Goal: Task Accomplishment & Management: Complete application form

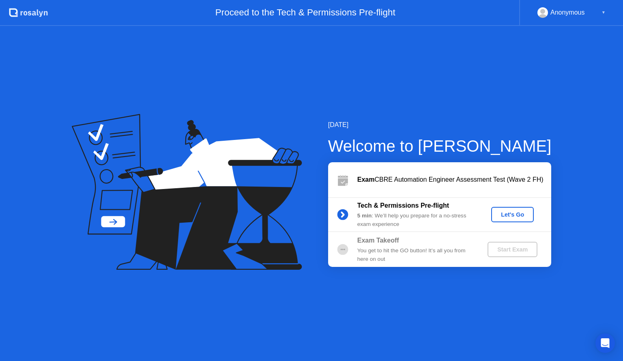
click at [503, 214] on div "Let's Go" at bounding box center [512, 214] width 36 height 6
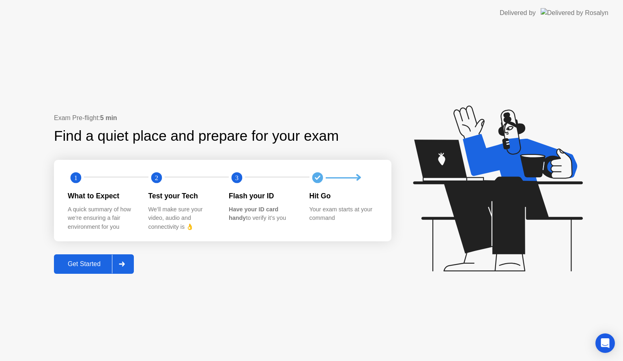
click at [96, 262] on div "Get Started" at bounding box center [84, 263] width 56 height 7
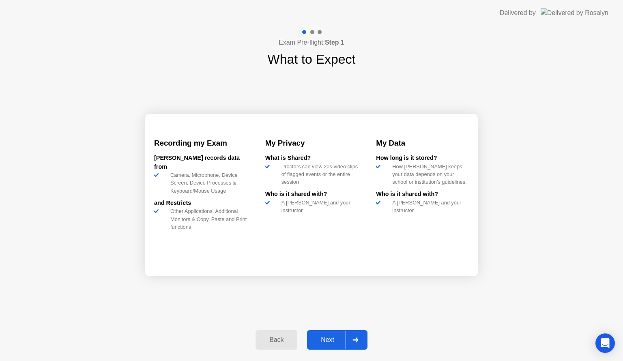
click at [324, 338] on div "Next" at bounding box center [327, 339] width 36 height 7
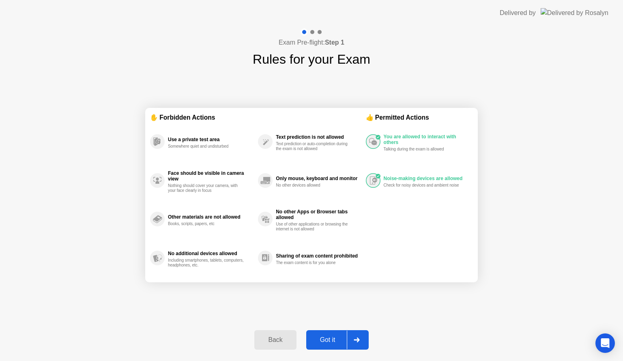
click at [325, 343] on div "Got it" at bounding box center [328, 339] width 38 height 7
select select "**********"
select select "*******"
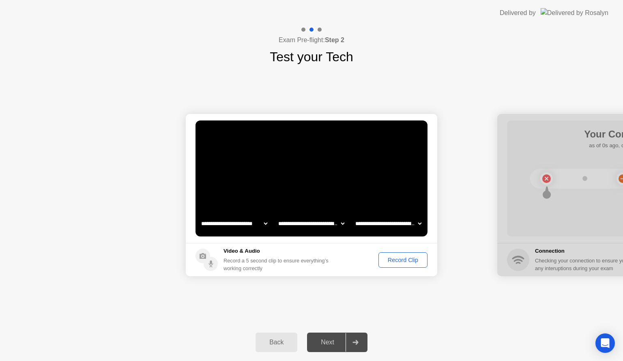
click at [392, 259] on div "Record Clip" at bounding box center [402, 260] width 43 height 6
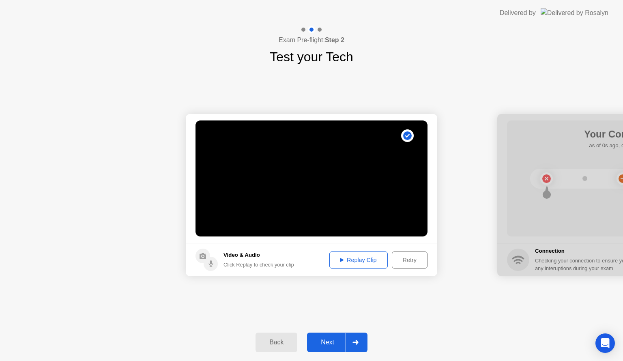
click at [362, 260] on div "Replay Clip" at bounding box center [358, 260] width 53 height 6
click at [320, 339] on div "Next" at bounding box center [327, 342] width 36 height 7
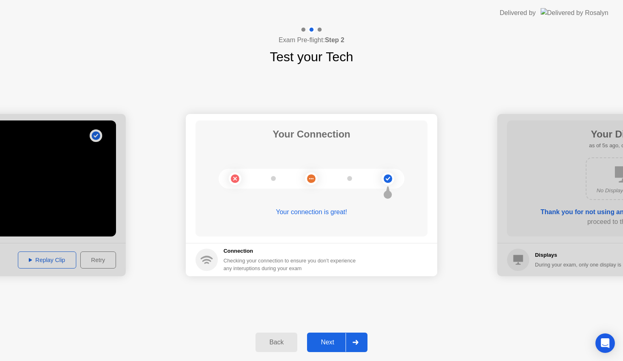
click at [330, 344] on div "Next" at bounding box center [327, 342] width 36 height 7
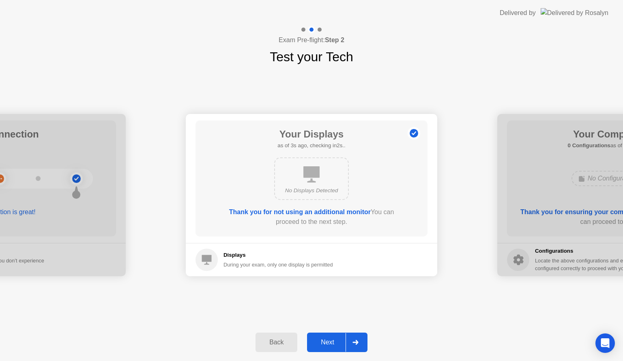
click at [327, 343] on div "Next" at bounding box center [327, 342] width 36 height 7
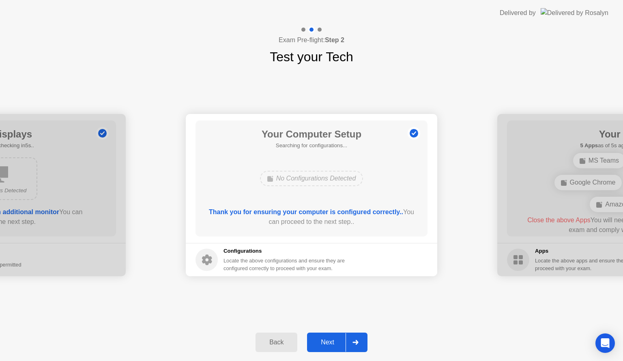
click at [330, 345] on div "Next" at bounding box center [327, 342] width 36 height 7
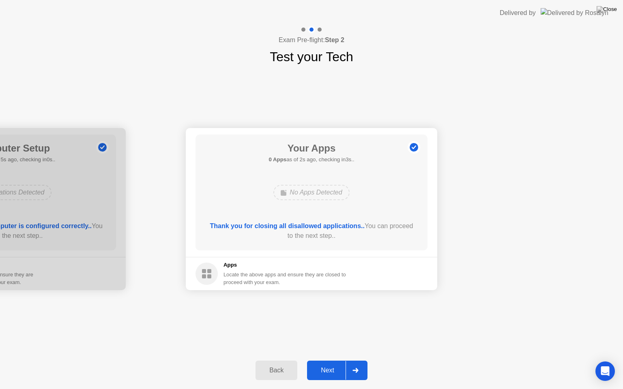
click at [329, 361] on div "Next" at bounding box center [327, 370] width 36 height 7
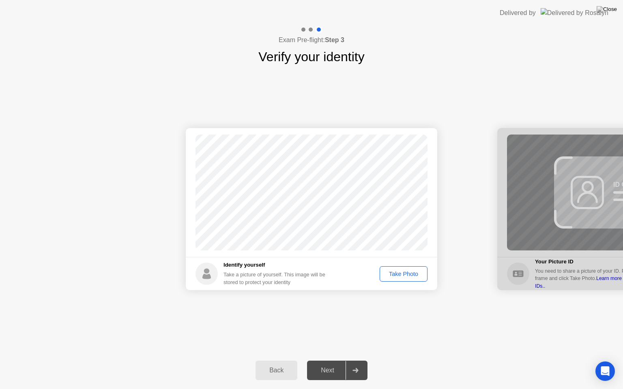
click at [411, 273] on div "Take Photo" at bounding box center [403, 274] width 42 height 6
click at [410, 277] on div "Retake" at bounding box center [409, 274] width 32 height 6
click at [410, 277] on div "Take Photo" at bounding box center [403, 274] width 42 height 6
click at [333, 361] on div "Next" at bounding box center [327, 370] width 36 height 7
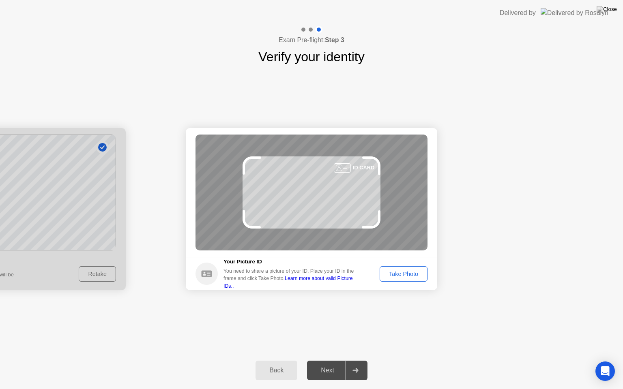
click at [404, 274] on div "Take Photo" at bounding box center [403, 274] width 42 height 6
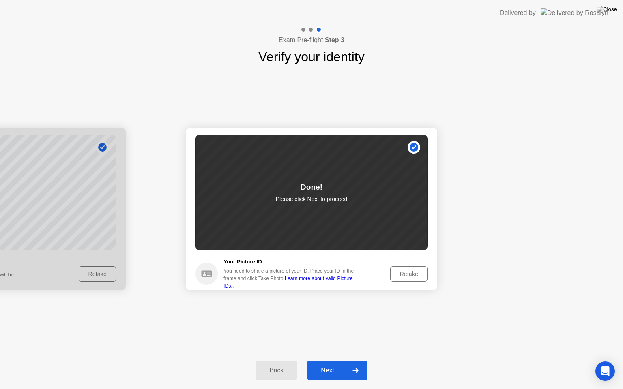
click at [331, 361] on div "Next" at bounding box center [327, 370] width 36 height 7
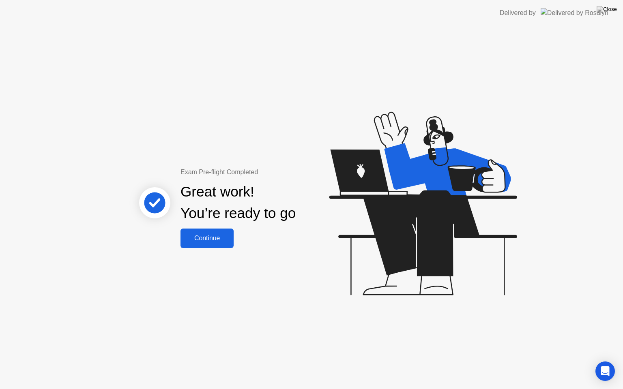
click at [215, 238] on div "Continue" at bounding box center [207, 238] width 48 height 7
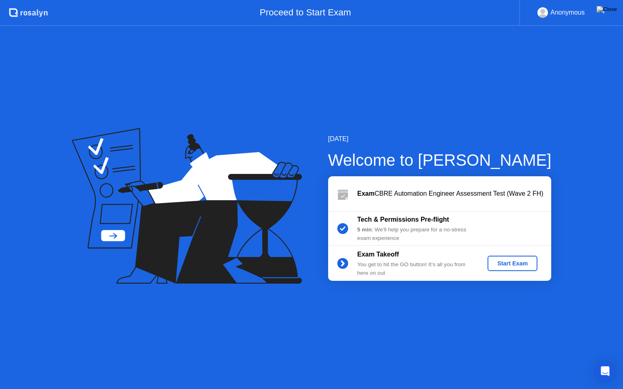
click at [503, 262] on div "Start Exam" at bounding box center [512, 263] width 43 height 6
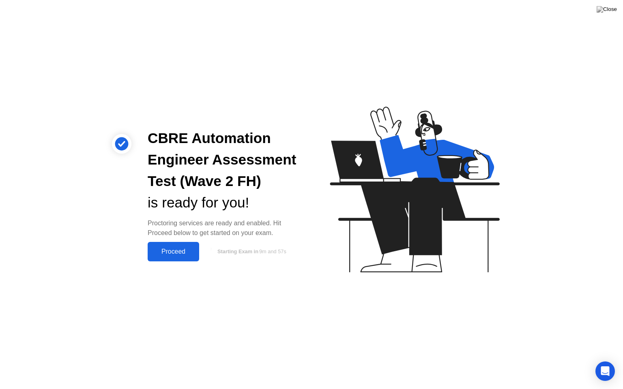
click at [182, 253] on div "Proceed" at bounding box center [173, 251] width 47 height 7
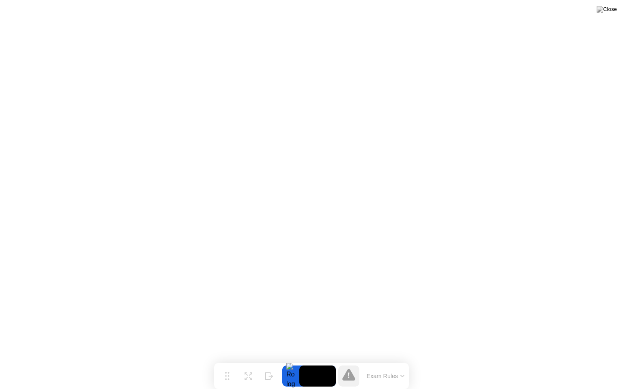
click at [401, 361] on button "Exam Rules" at bounding box center [385, 376] width 43 height 7
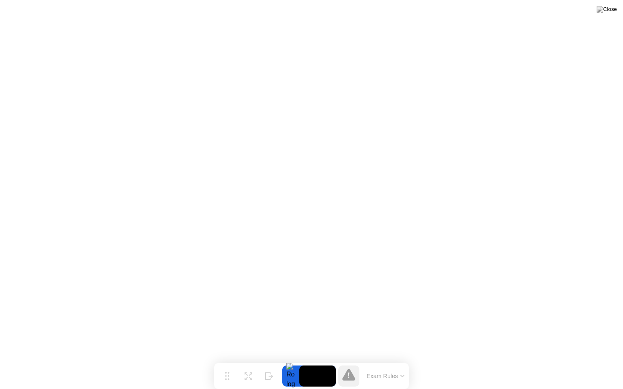
click at [390, 361] on button "Exam Rules" at bounding box center [385, 376] width 43 height 7
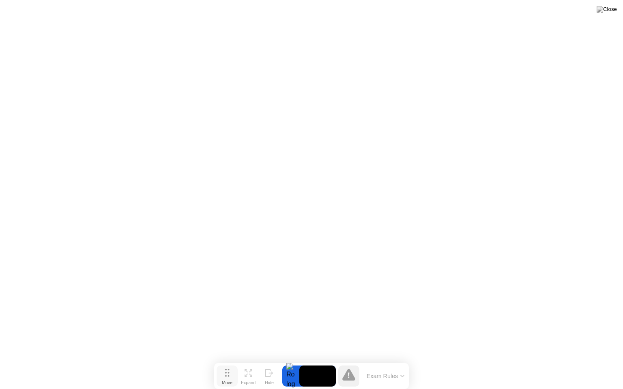
click at [229, 361] on icon at bounding box center [227, 373] width 4 height 8
click at [226, 361] on button "Move" at bounding box center [228, 376] width 21 height 21
click at [609, 13] on img at bounding box center [607, 9] width 20 height 6
